Goal: Find contact information: Find contact information

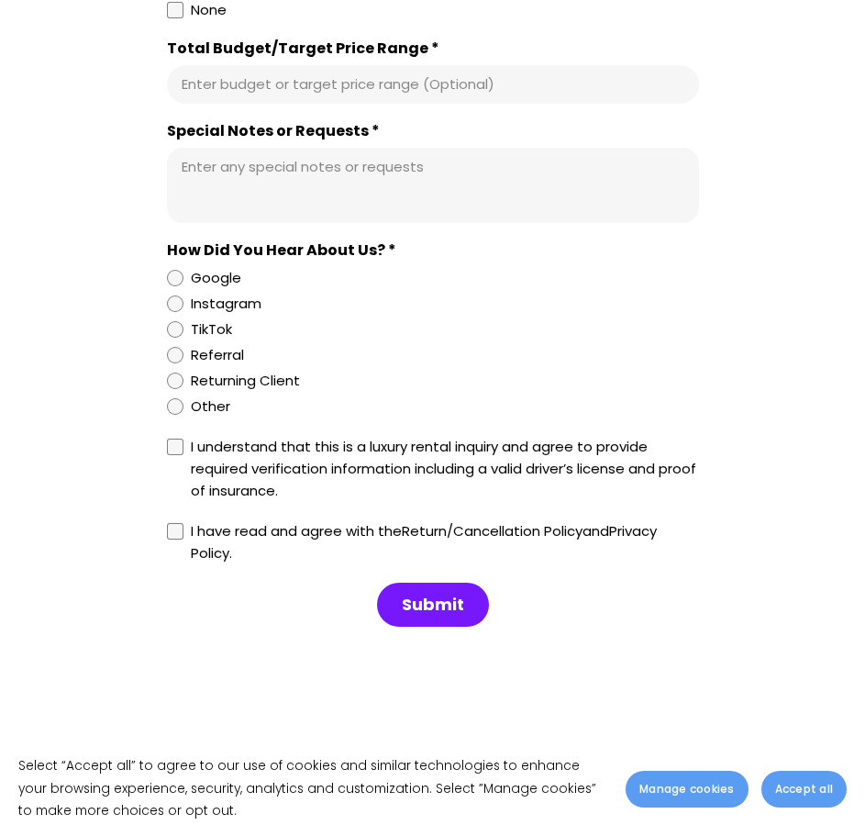
scroll to position [9042, 0]
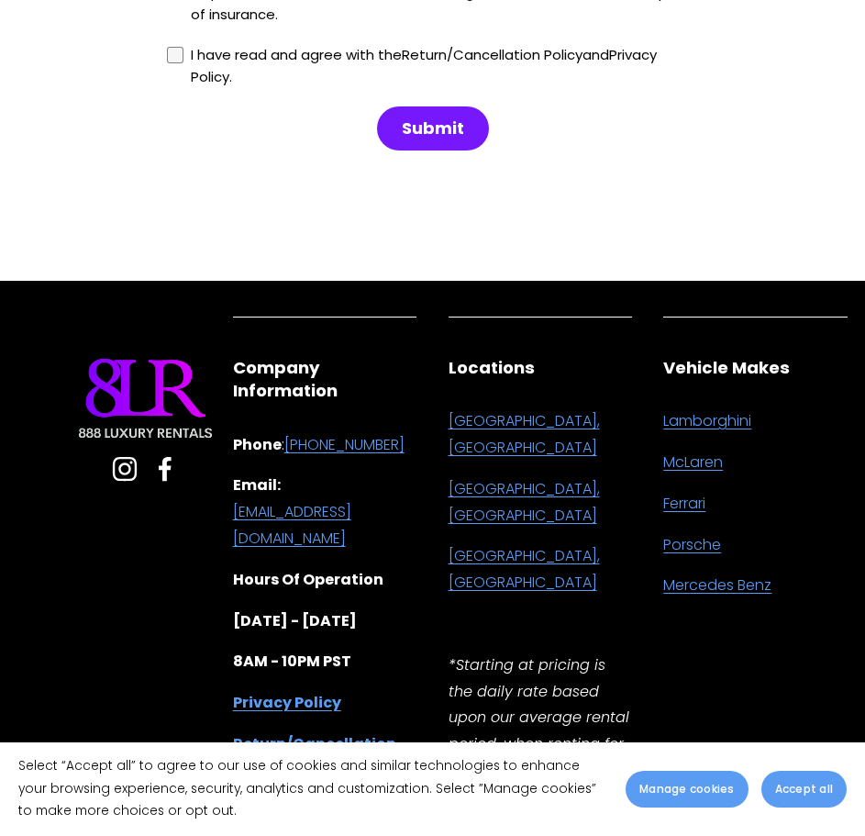
click at [173, 443] on use "Facebook" at bounding box center [164, 468] width 51 height 51
drag, startPoint x: 229, startPoint y: 445, endPoint x: 377, endPoint y: 488, distance: 153.9
click at [377, 488] on div "Company Information Phone : [PHONE_NUMBER] Email: [EMAIL_ADDRESS][DOMAIN_NAME] …" at bounding box center [325, 570] width 216 height 460
copy link "[EMAIL_ADDRESS][DOMAIN_NAME]"
drag, startPoint x: 417, startPoint y: 391, endPoint x: 295, endPoint y: 385, distance: 121.2
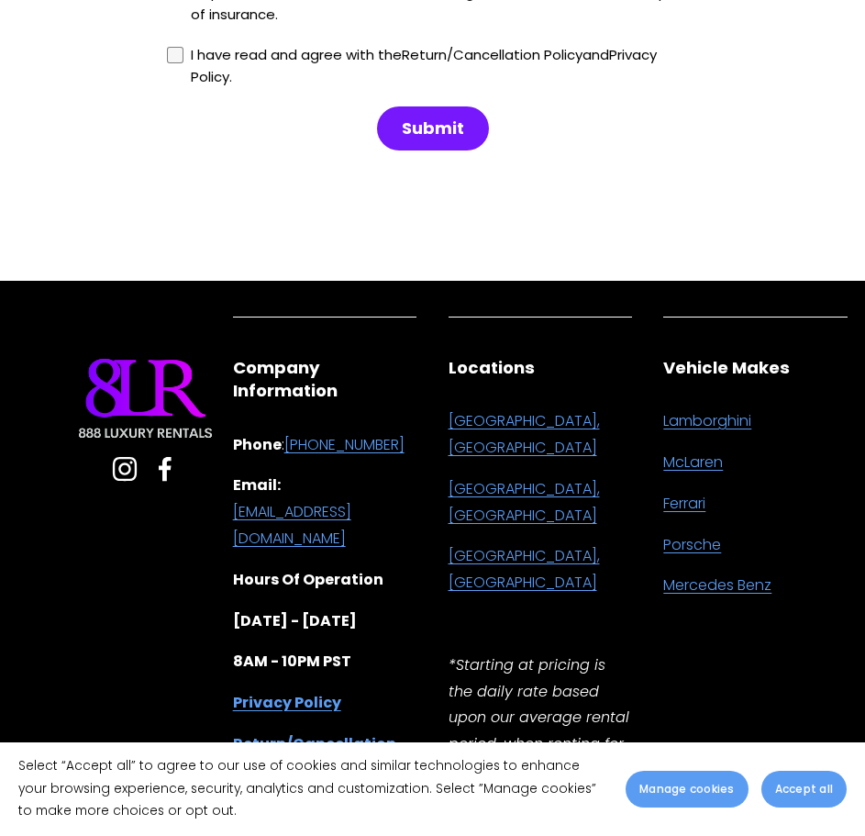
click at [295, 432] on p "Phone : [PHONE_NUMBER]" at bounding box center [325, 445] width 184 height 27
copy link "[PHONE_NUMBER]"
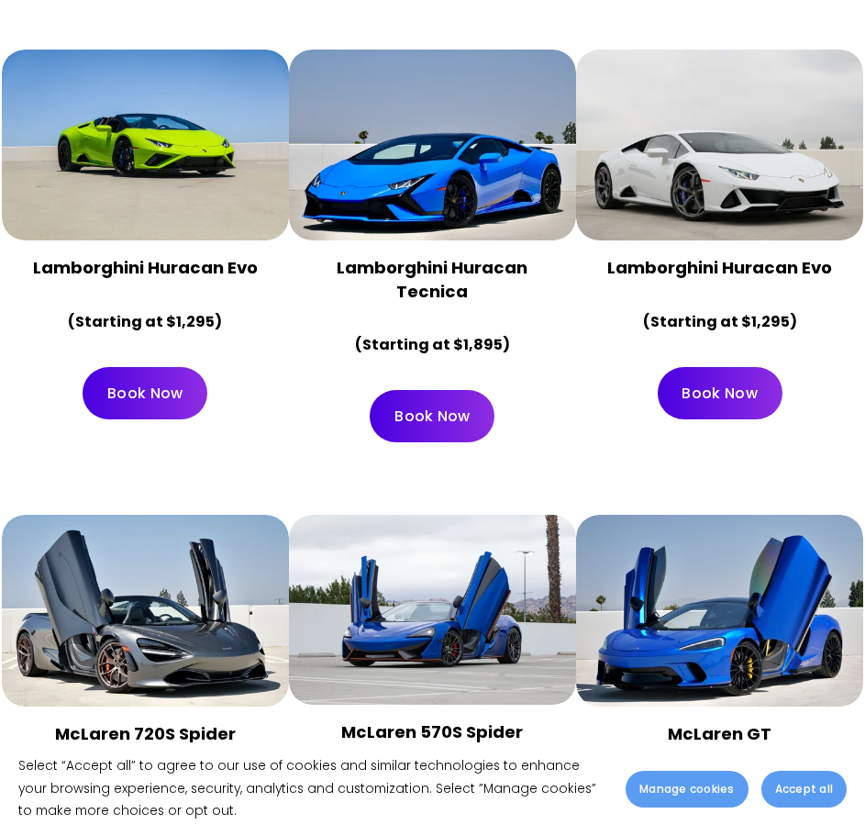
scroll to position [0, 0]
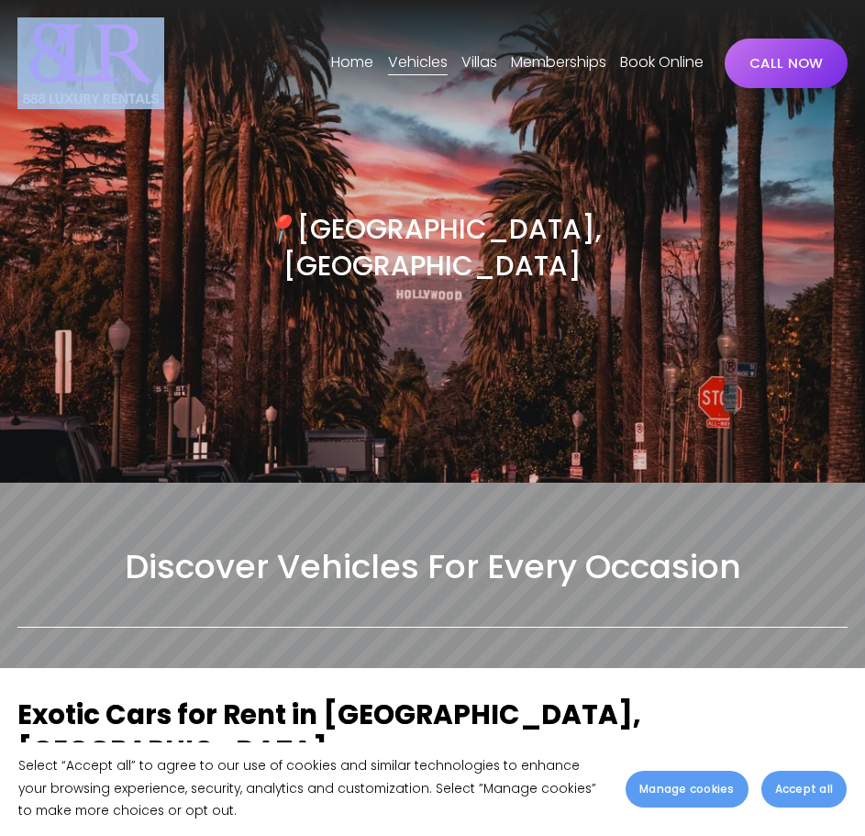
drag, startPoint x: 12, startPoint y: 95, endPoint x: 174, endPoint y: 94, distance: 162.4
click at [174, 95] on div "Skip to Content Home" at bounding box center [432, 63] width 865 height 127
